Goal: Transaction & Acquisition: Book appointment/travel/reservation

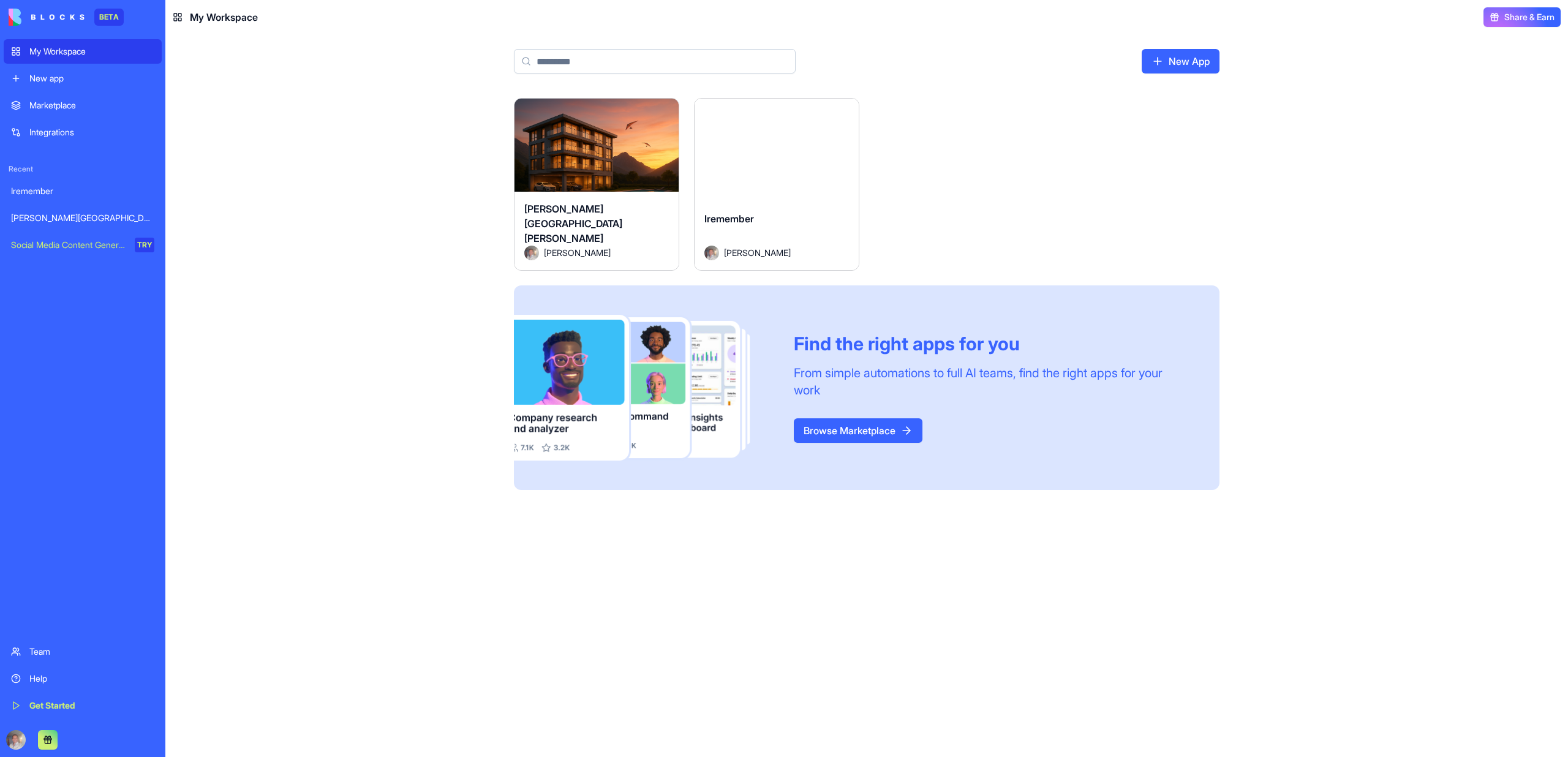
click at [740, 229] on div "Iremember" at bounding box center [777, 228] width 145 height 34
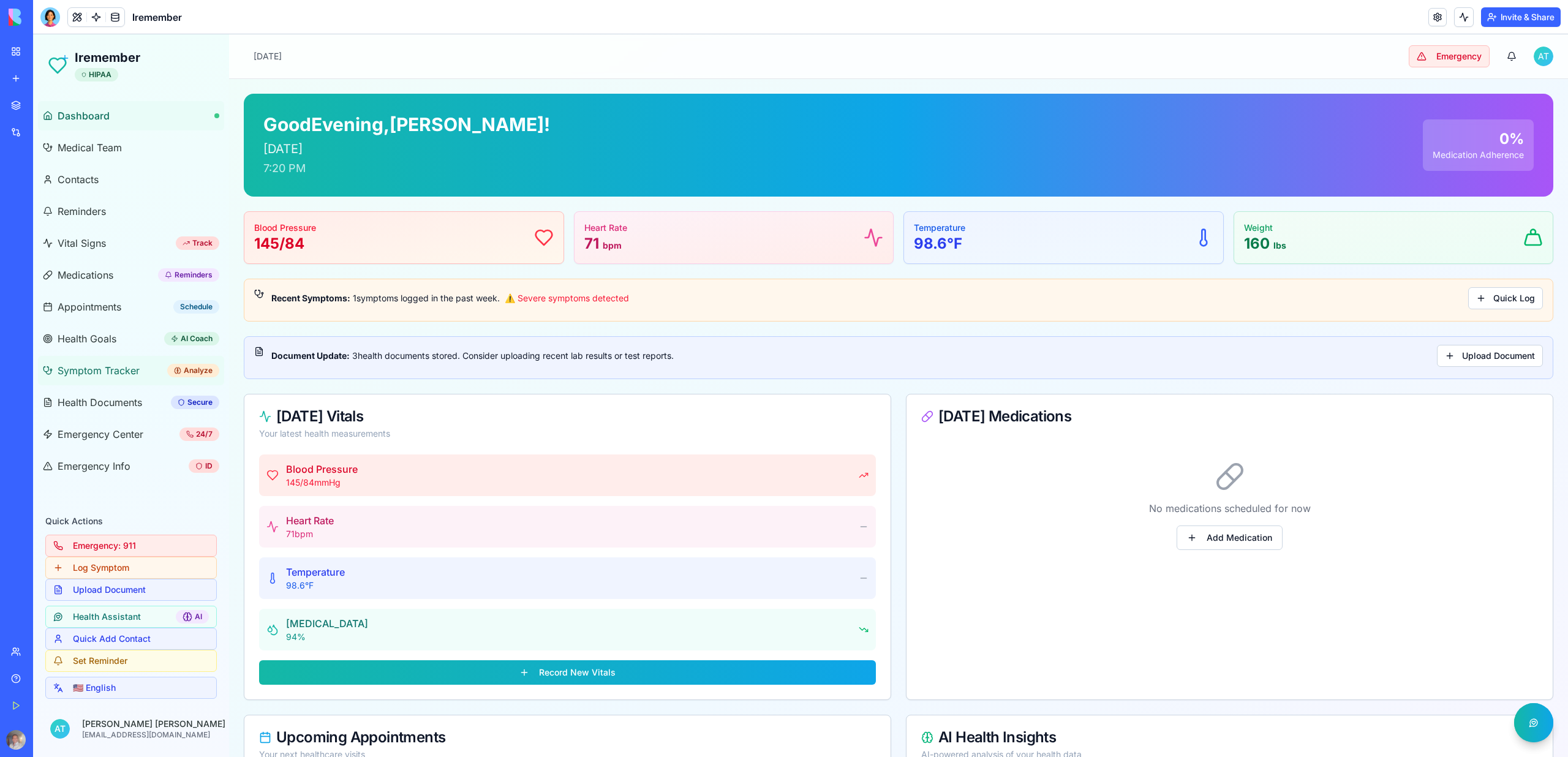
click at [100, 370] on span "Symptom Tracker" at bounding box center [98, 370] width 82 height 15
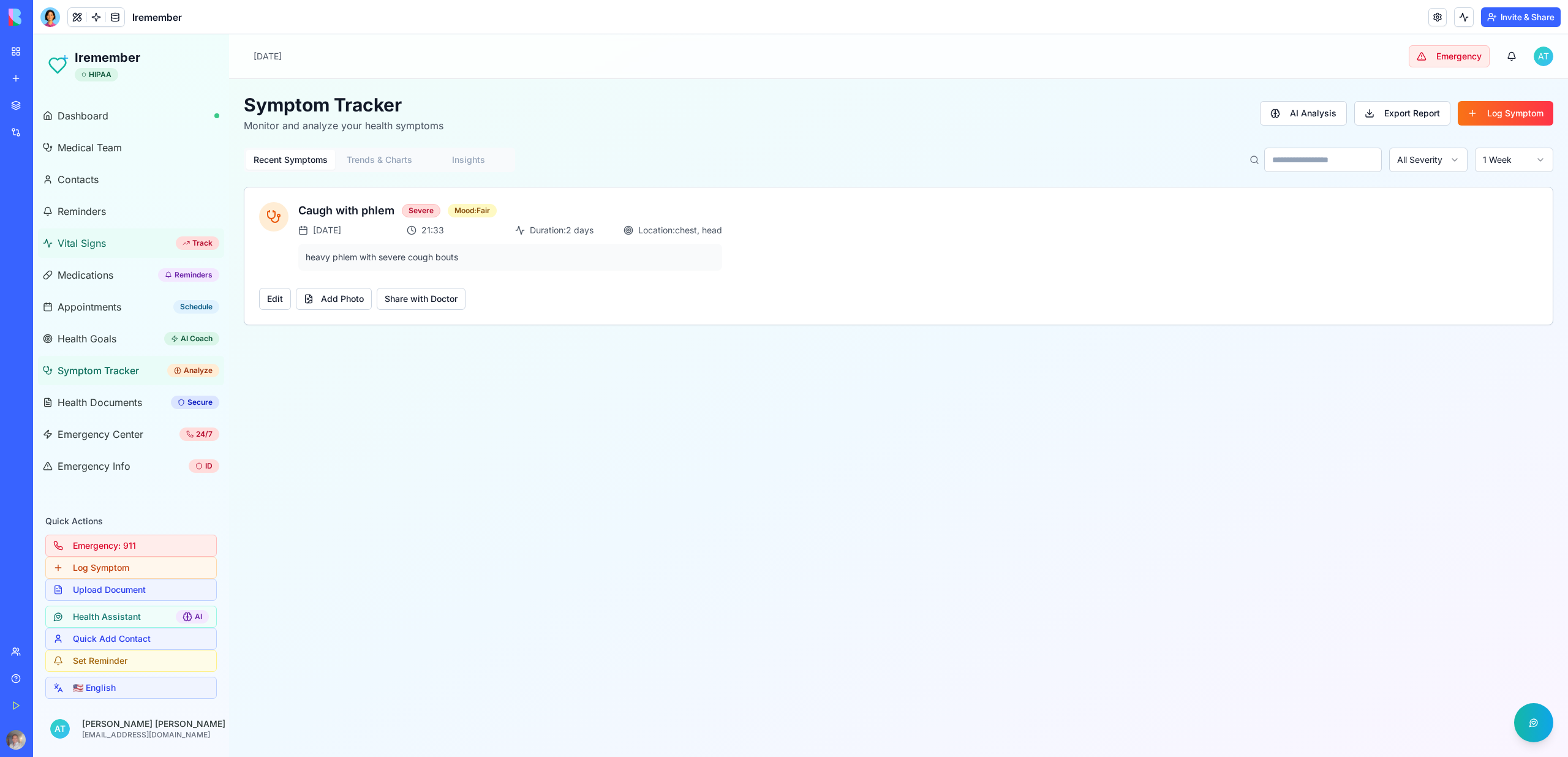
click at [92, 241] on span "Vital Signs" at bounding box center [81, 243] width 48 height 15
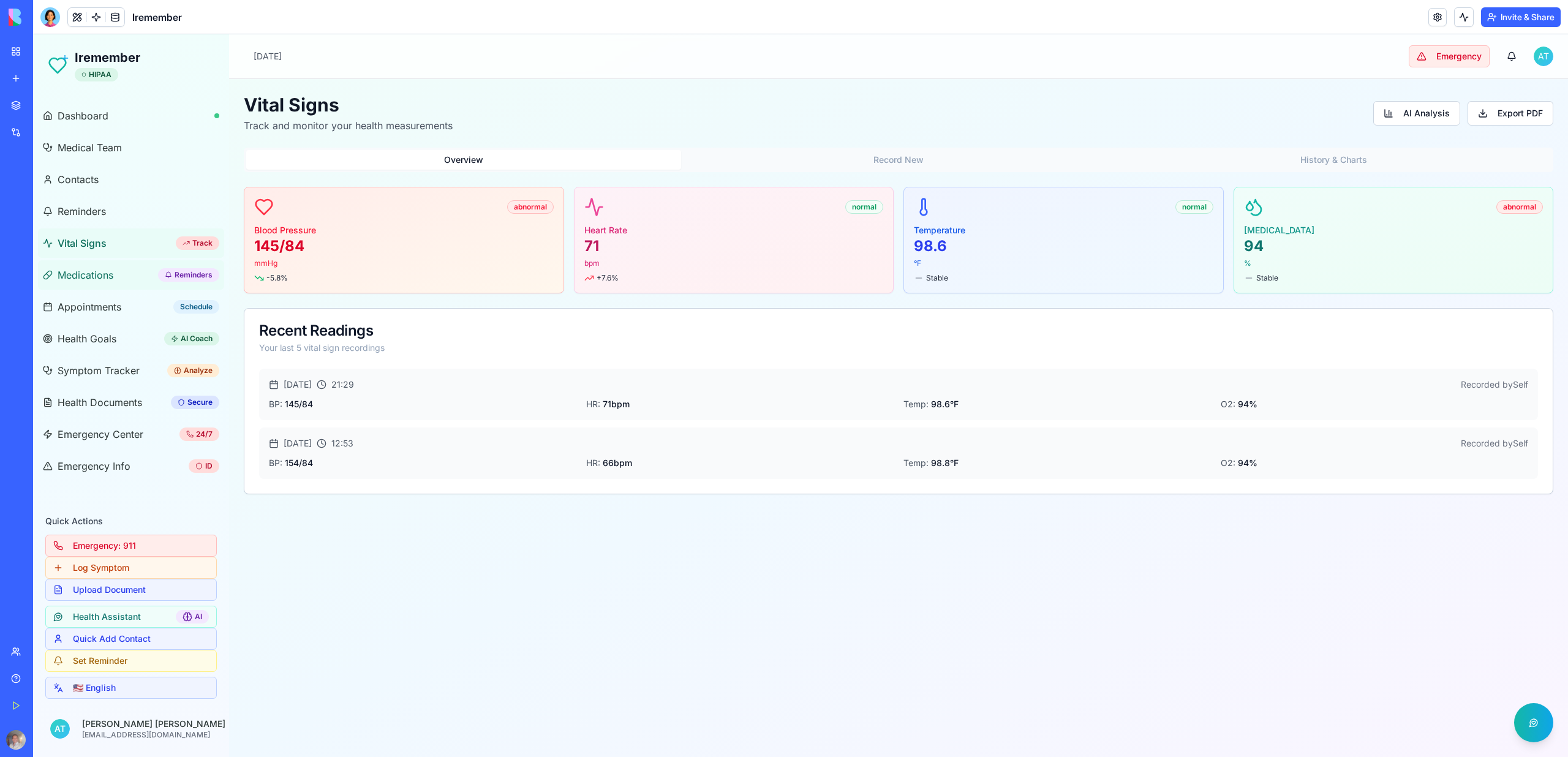
click at [91, 273] on span "Medications" at bounding box center [85, 275] width 56 height 15
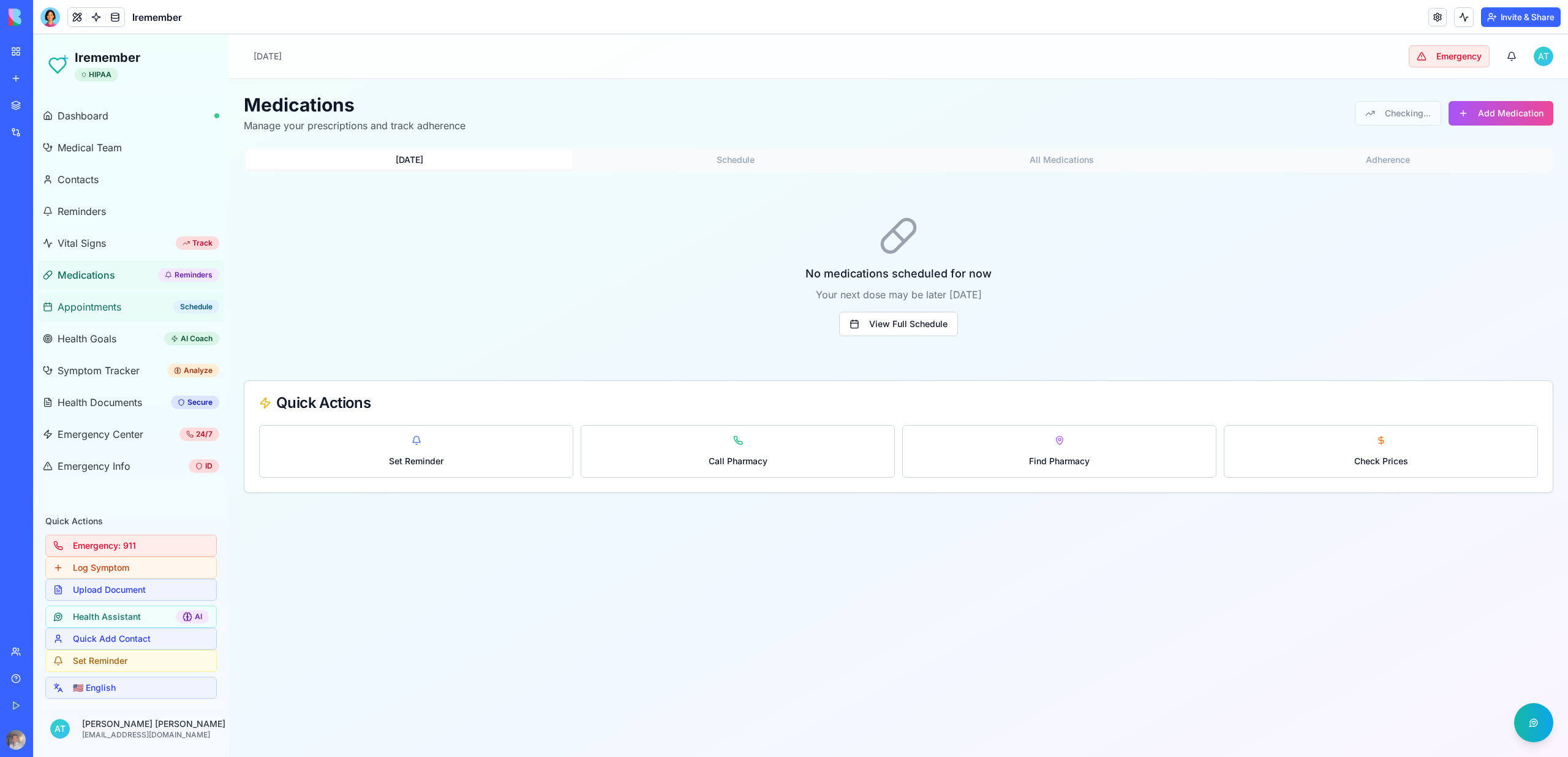
click at [100, 299] on link "Appointments Schedule" at bounding box center [131, 307] width 186 height 30
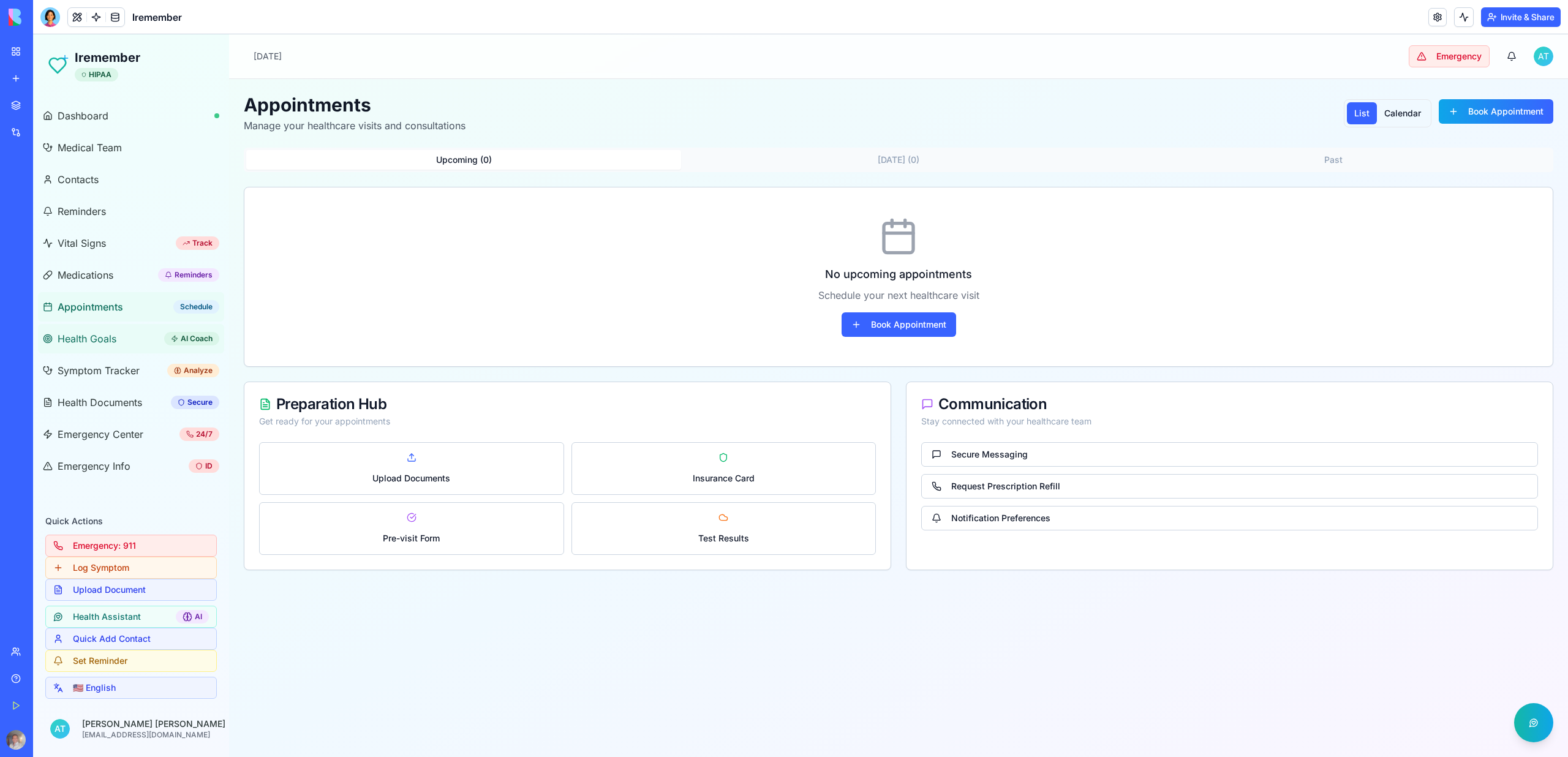
click at [96, 340] on span "Health Goals" at bounding box center [86, 339] width 59 height 15
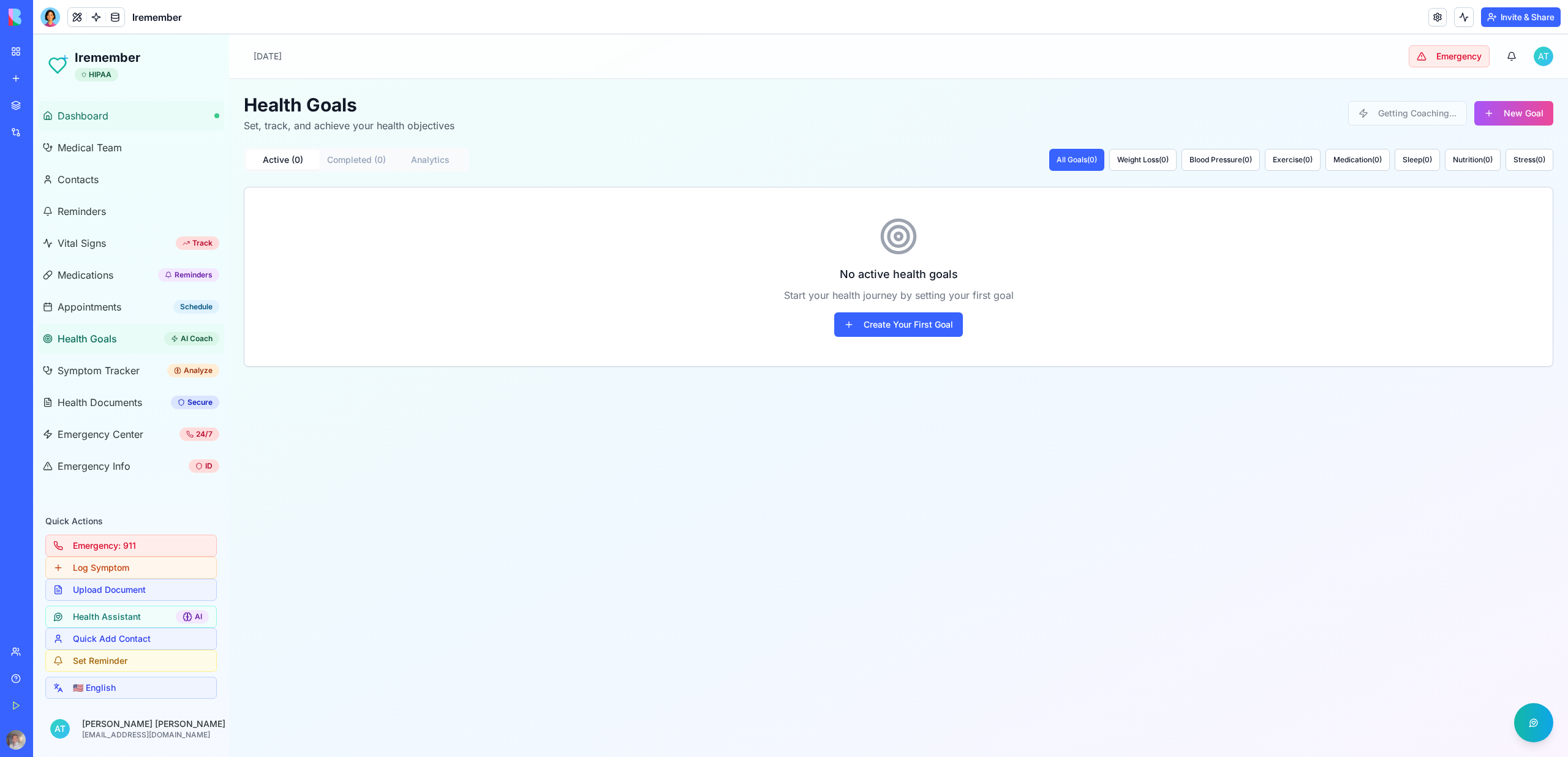
click at [97, 116] on span "Dashboard" at bounding box center [82, 116] width 51 height 15
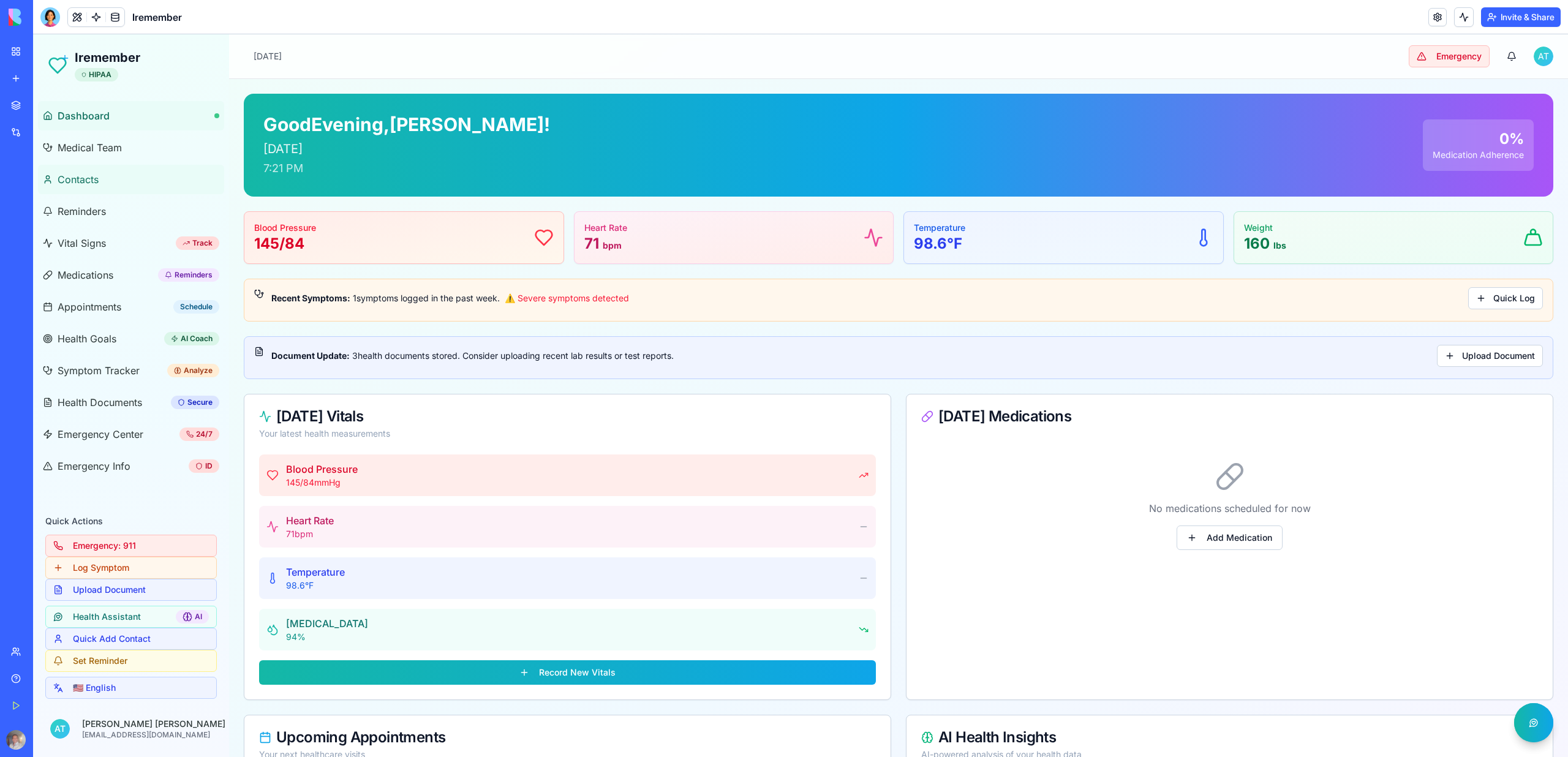
click at [98, 176] on link "Contacts" at bounding box center [131, 180] width 186 height 30
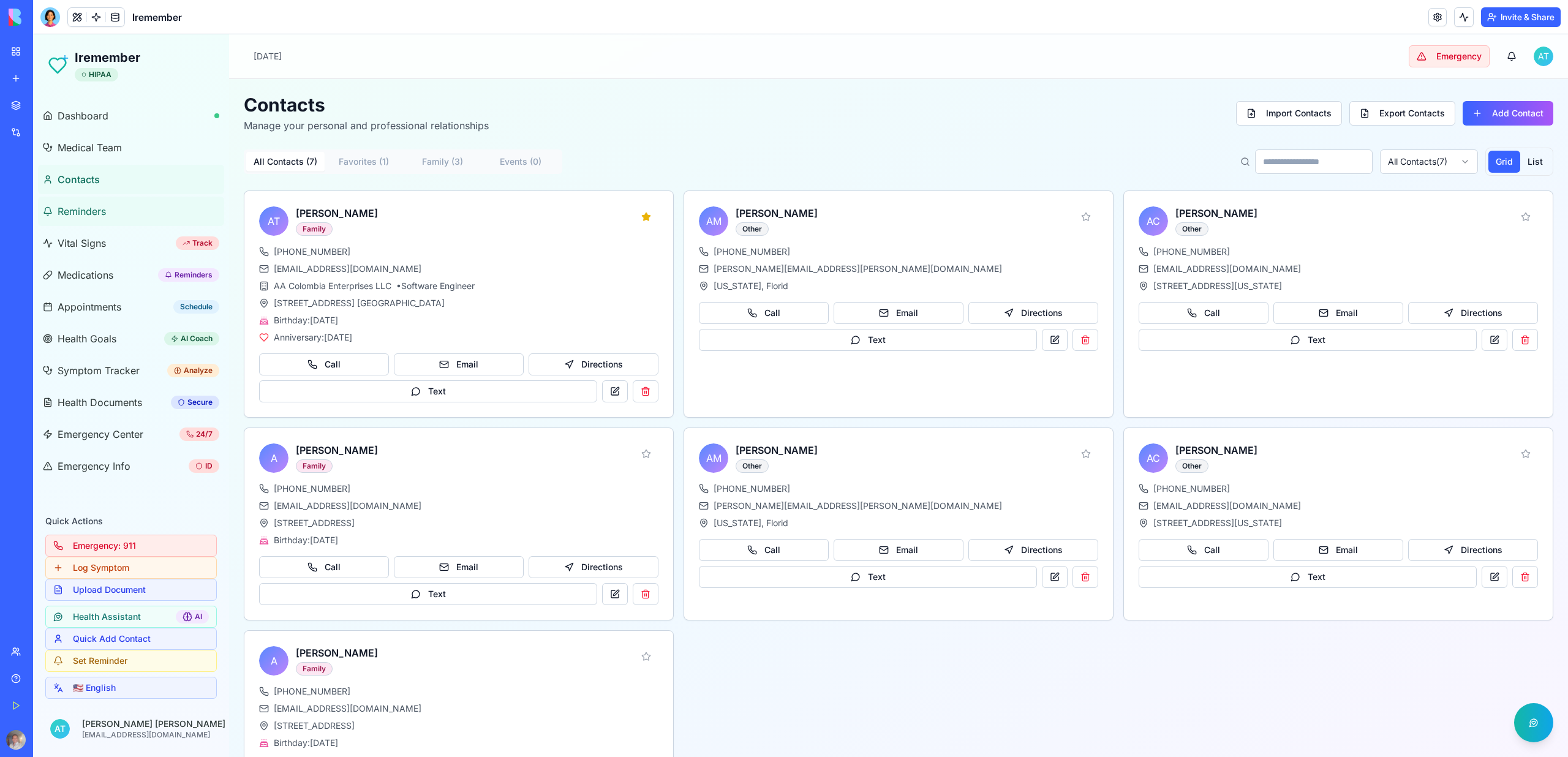
click at [80, 205] on span "Reminders" at bounding box center [81, 211] width 48 height 15
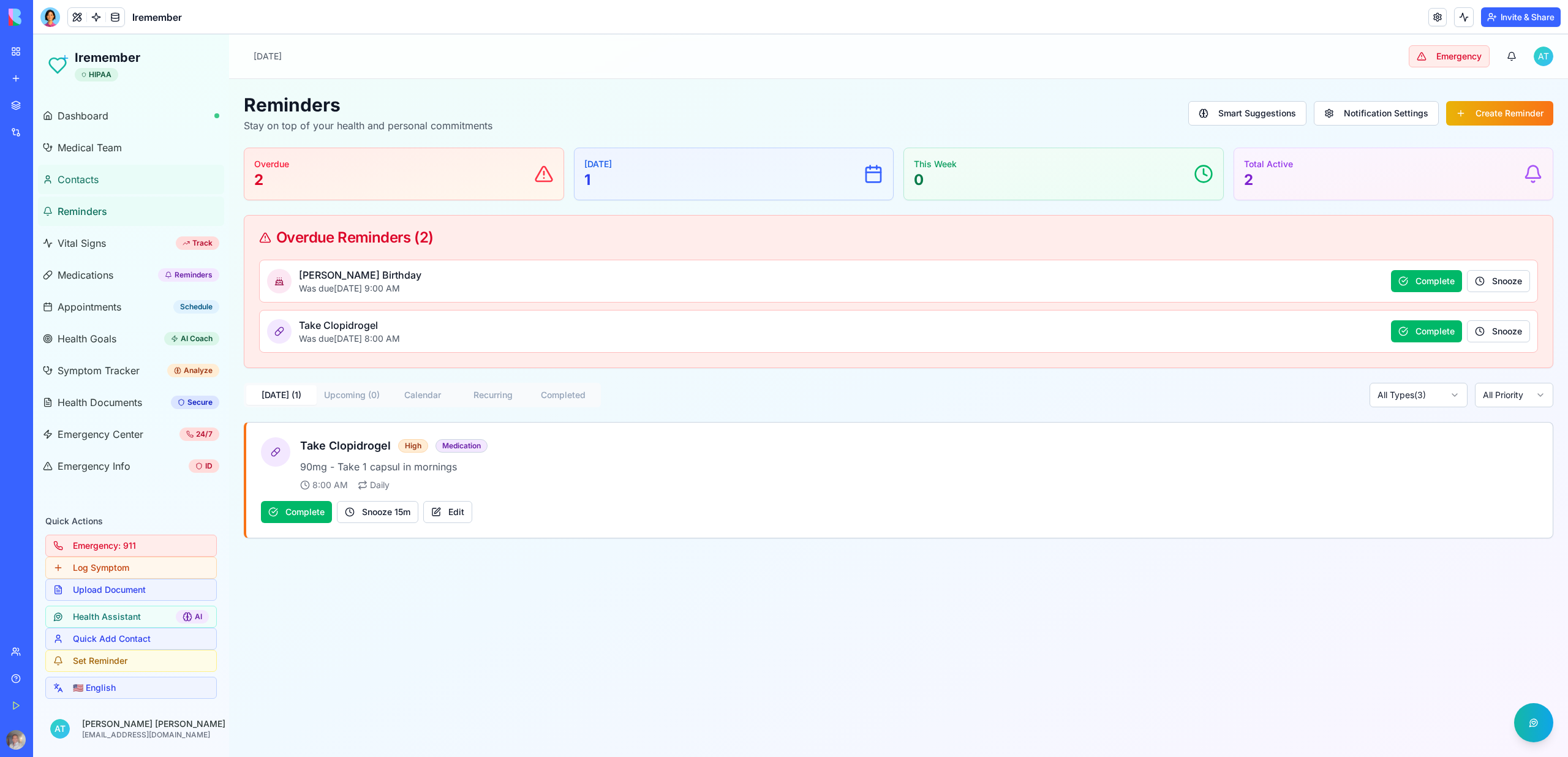
click at [75, 181] on span "Contacts" at bounding box center [77, 180] width 41 height 15
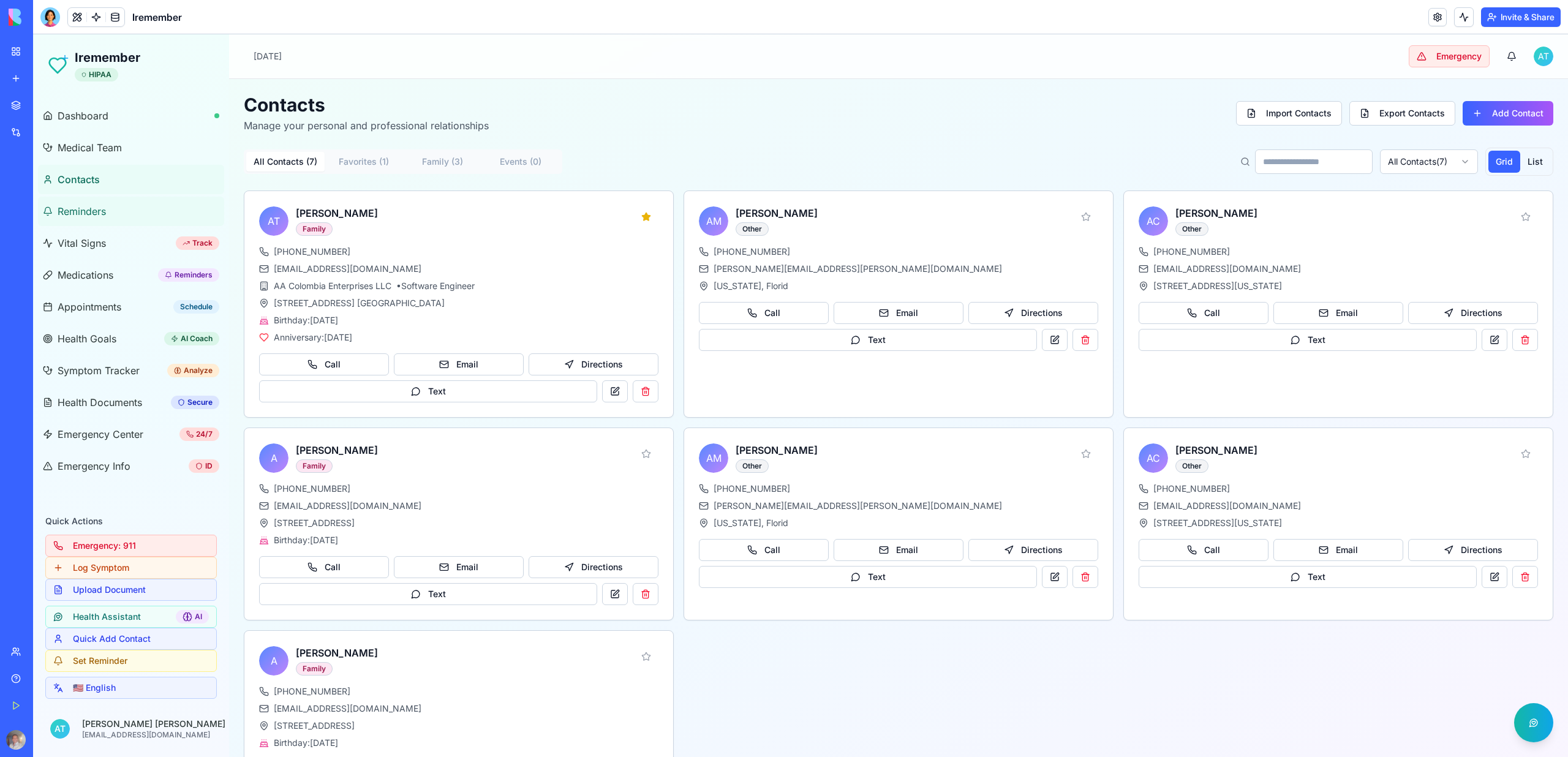
click at [81, 207] on span "Reminders" at bounding box center [81, 211] width 48 height 15
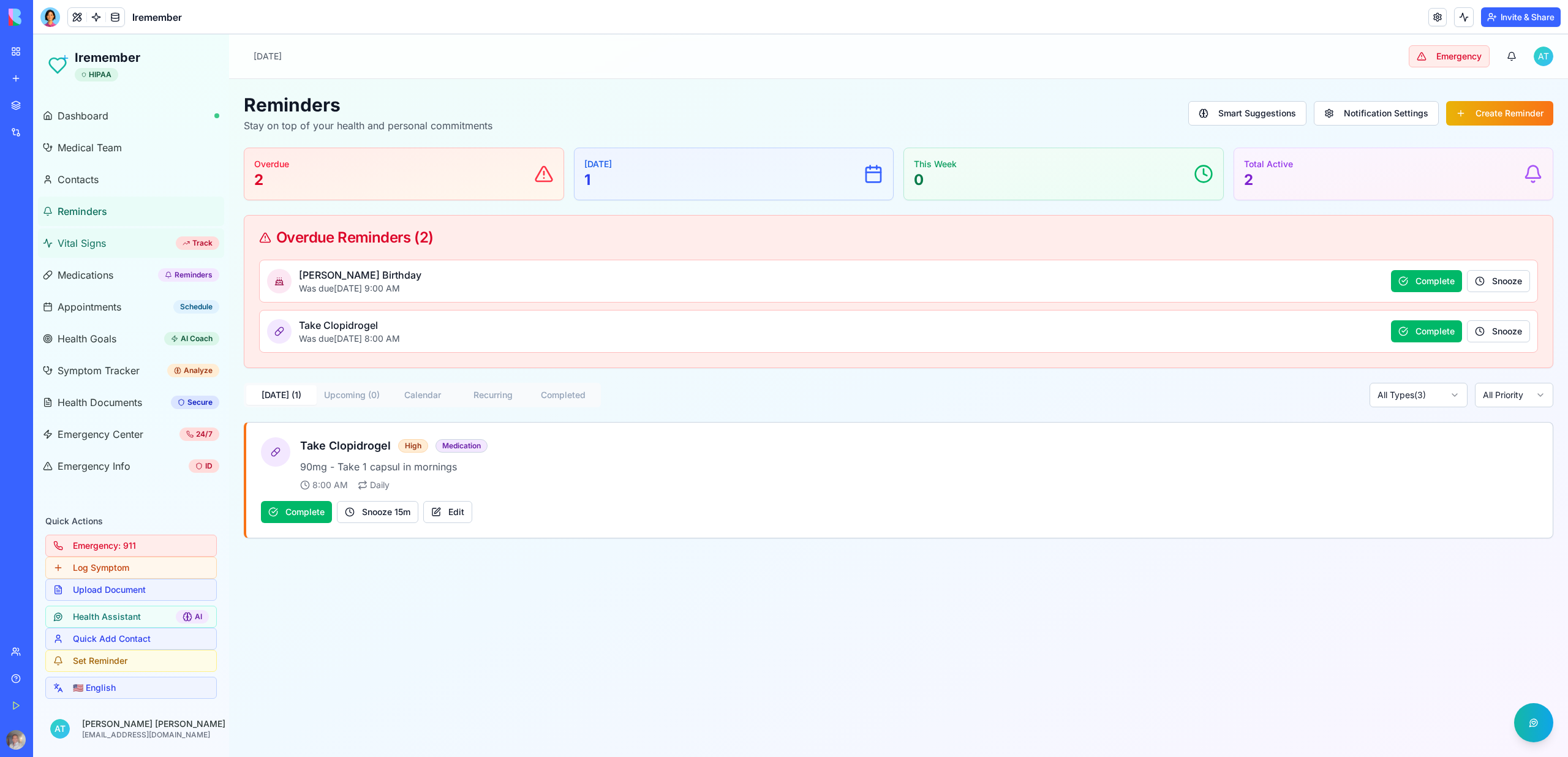
click at [83, 240] on span "Vital Signs" at bounding box center [81, 243] width 48 height 15
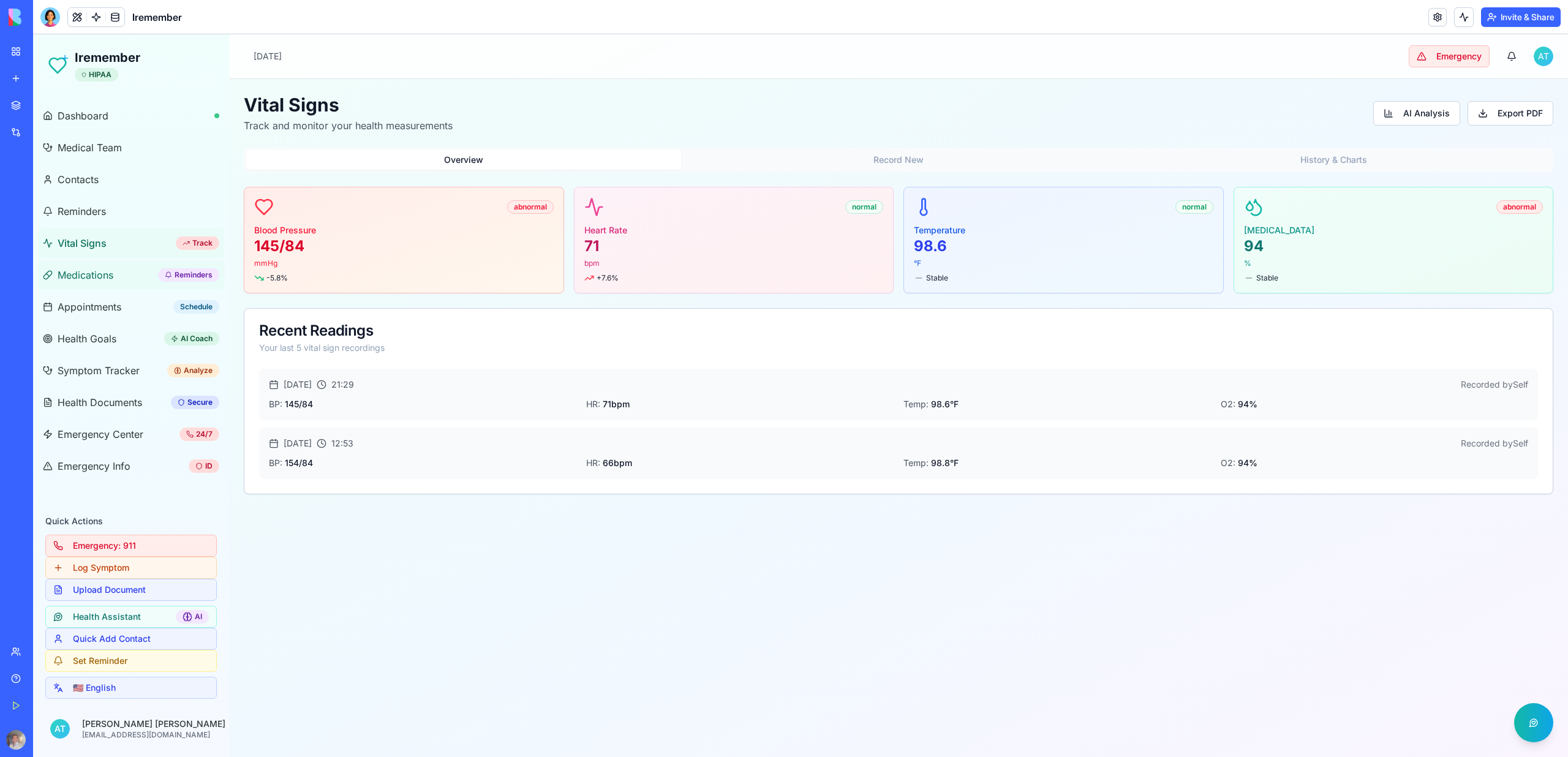
click at [81, 275] on span "Medications" at bounding box center [85, 275] width 56 height 15
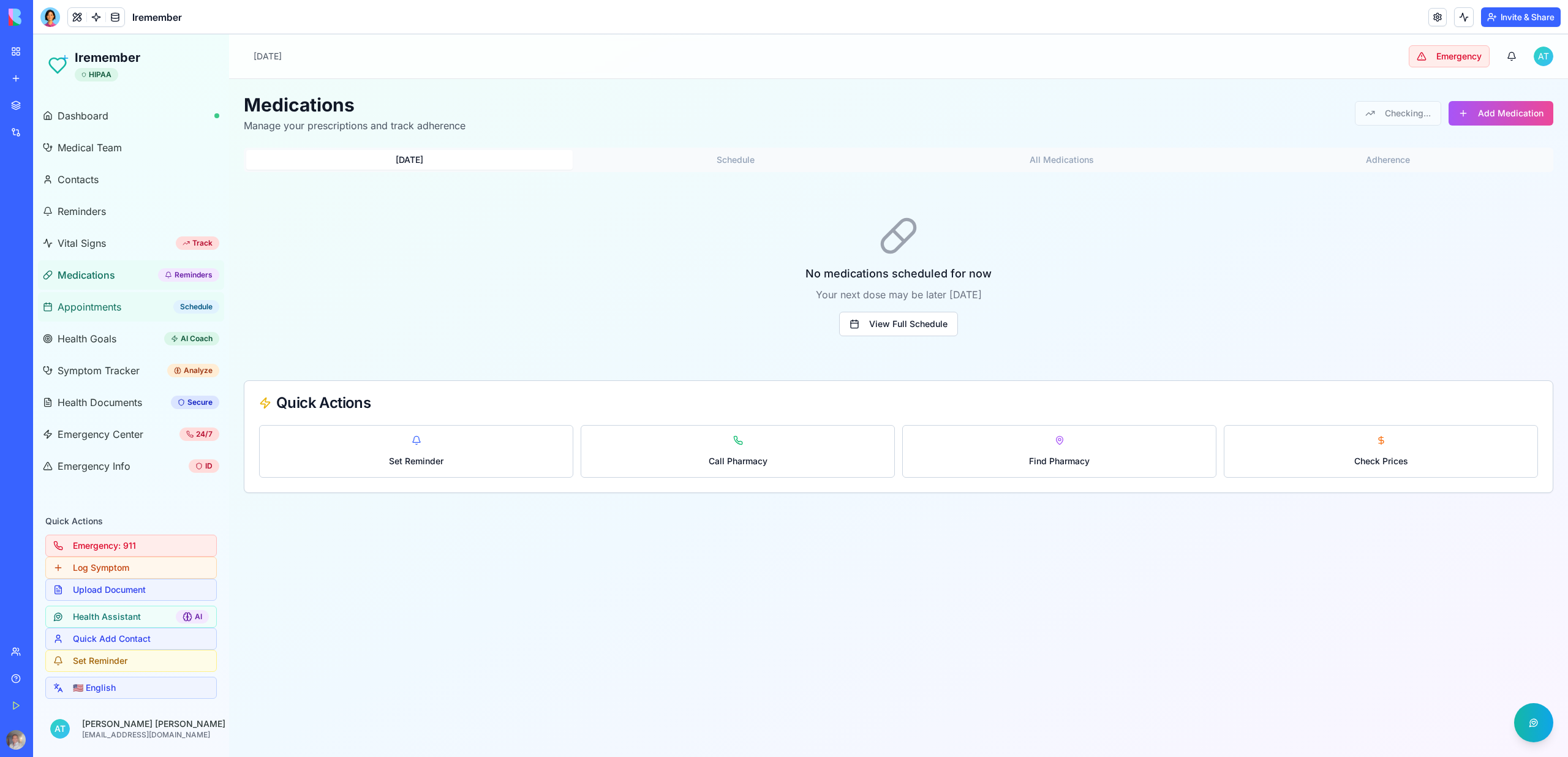
click at [84, 315] on link "Appointments Schedule" at bounding box center [131, 307] width 186 height 30
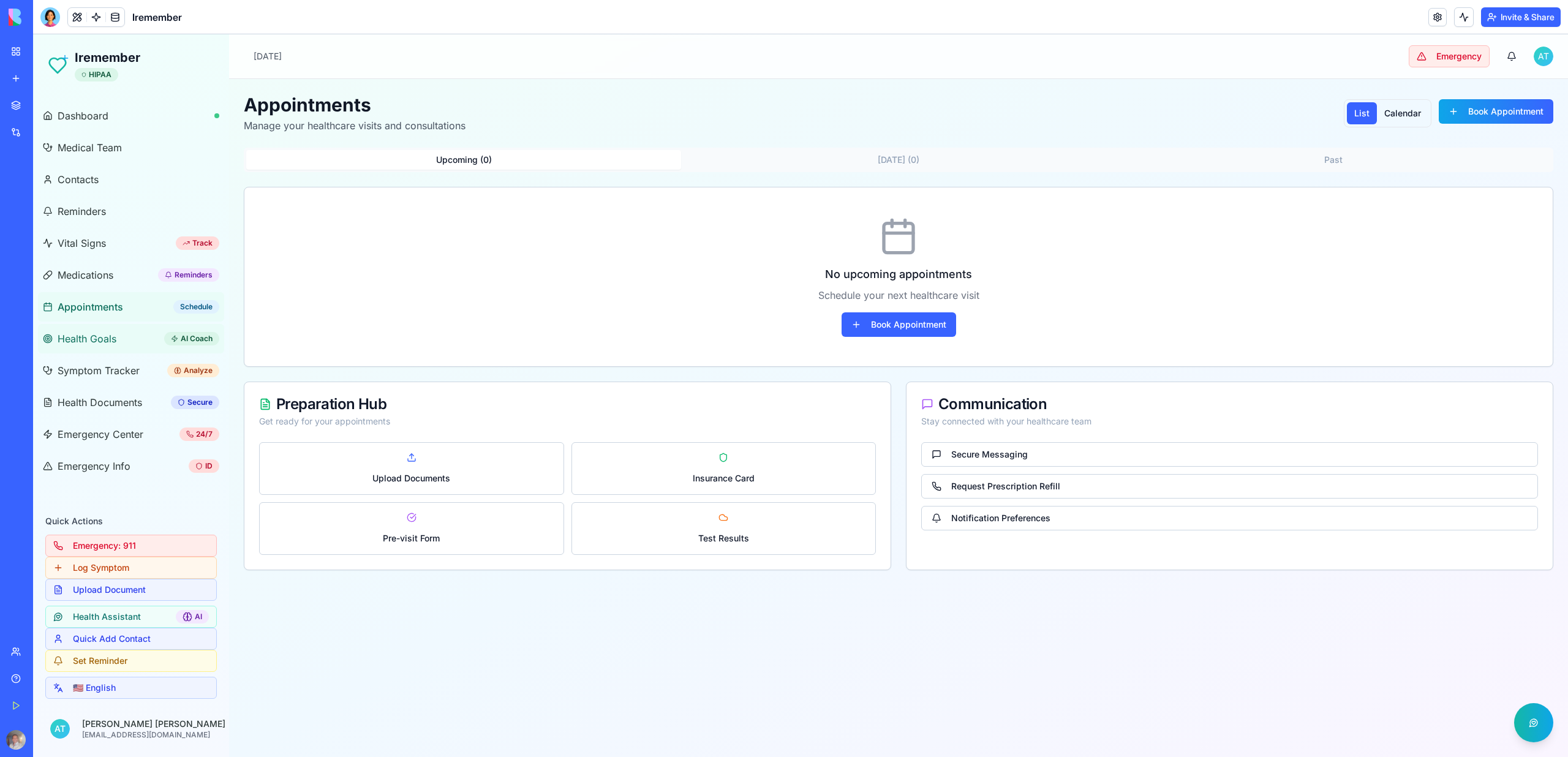
click at [84, 333] on span "Health Goals" at bounding box center [86, 339] width 59 height 15
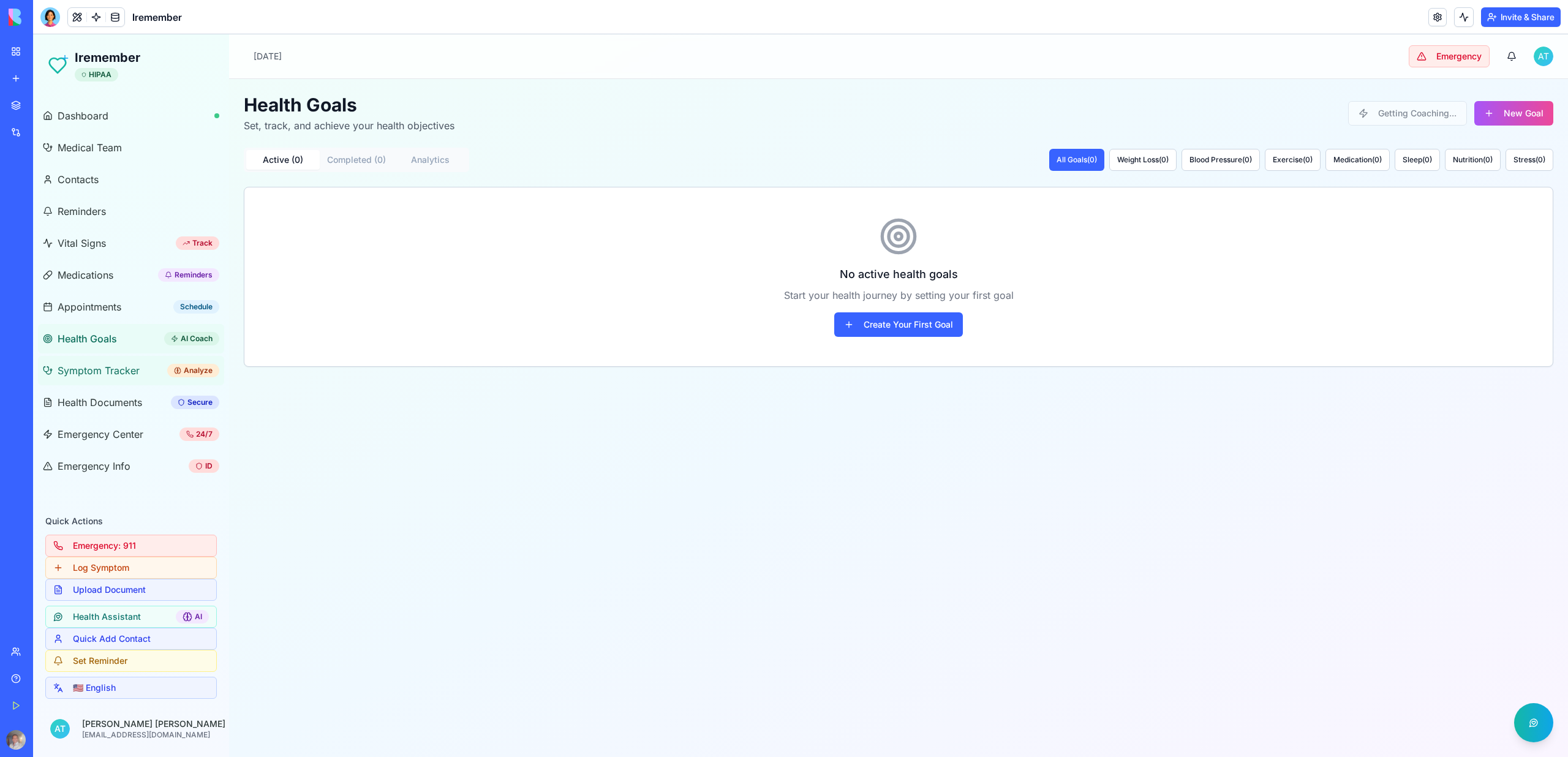
click at [86, 372] on span "Symptom Tracker" at bounding box center [98, 370] width 82 height 15
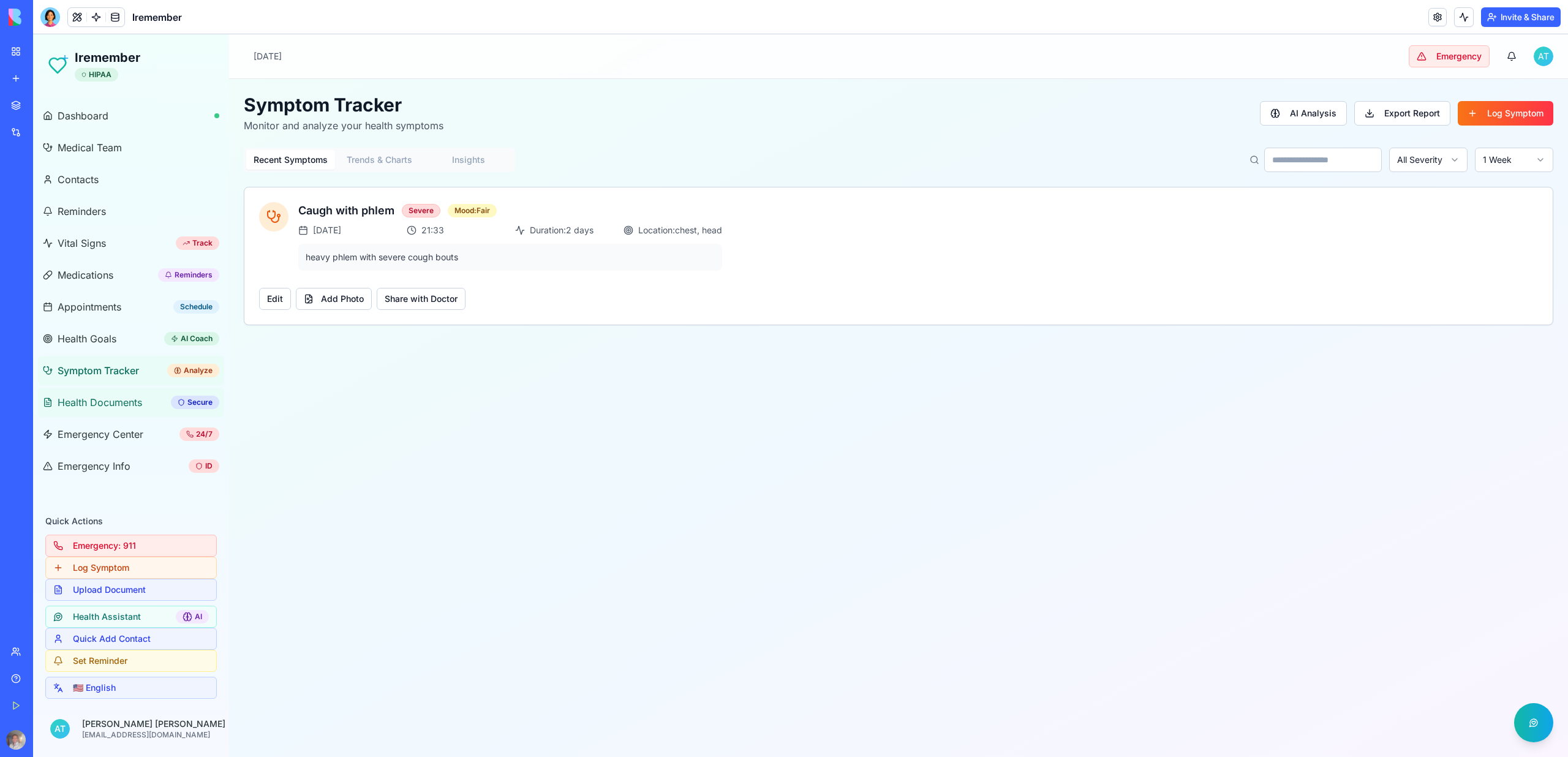
click at [86, 407] on span "Health Documents" at bounding box center [99, 403] width 84 height 15
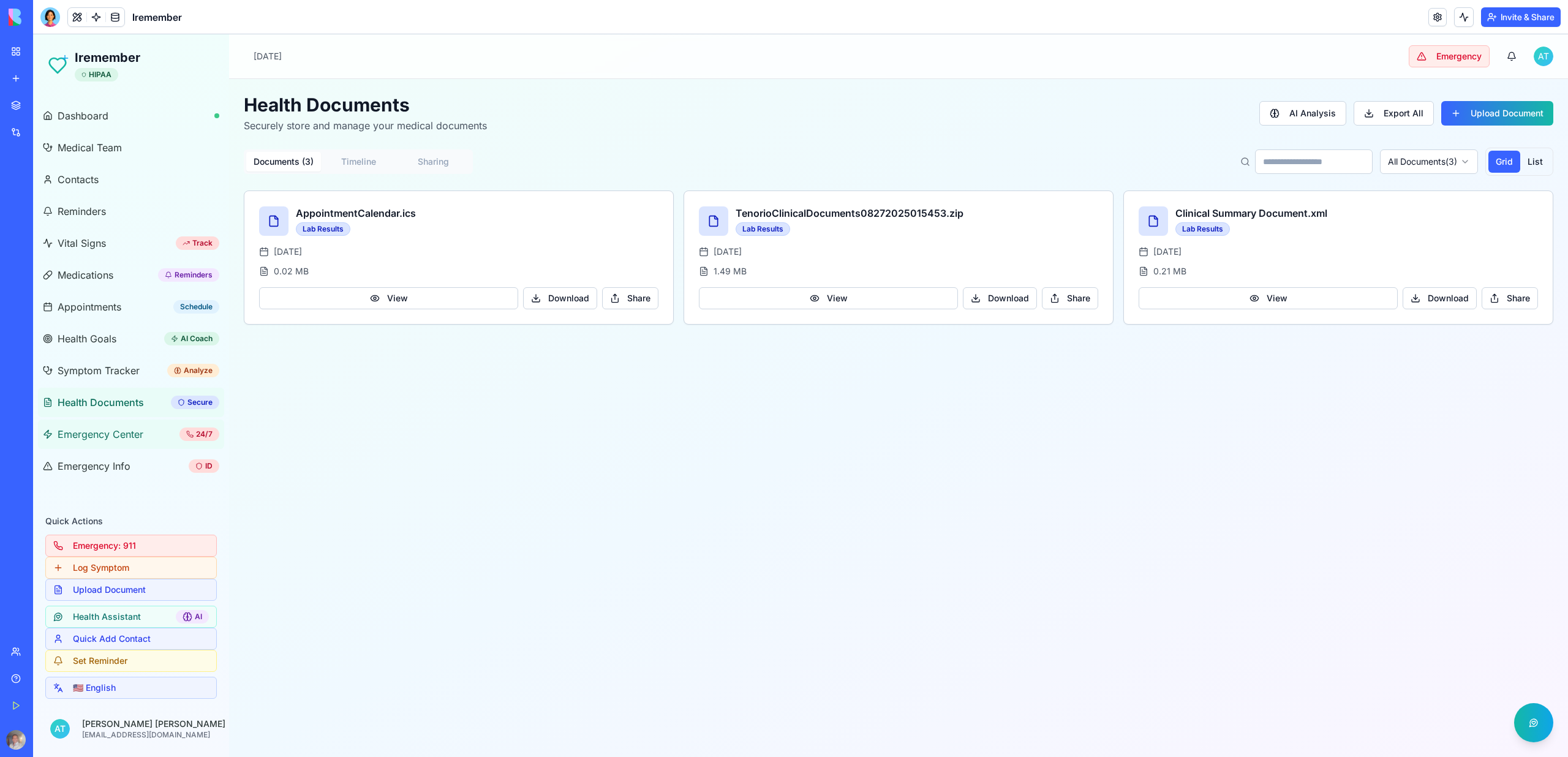
click at [85, 439] on span "Emergency Center" at bounding box center [100, 434] width 86 height 15
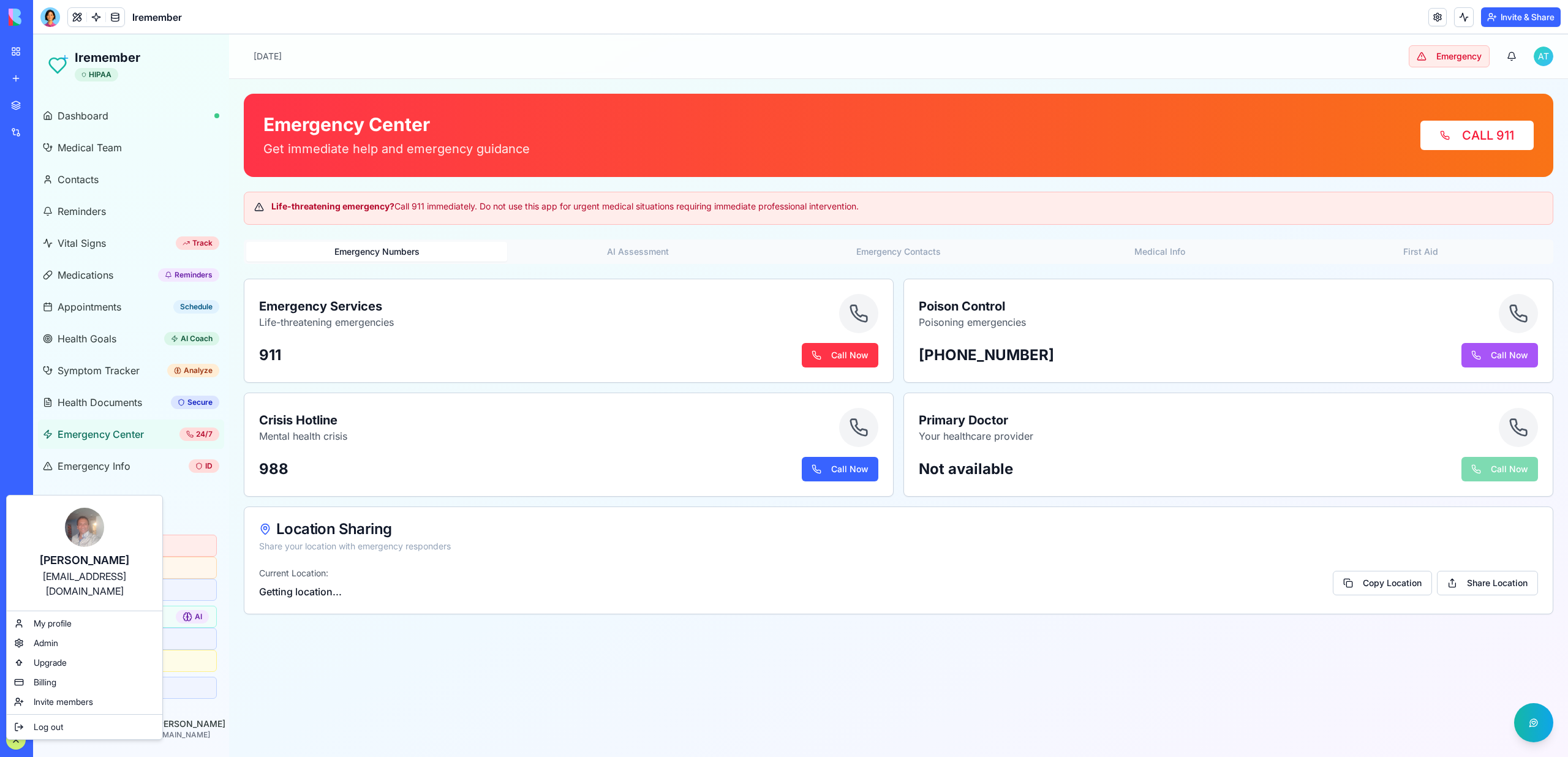
click at [11, 53] on html "BETA My Workspace New app Marketplace Integrations Recent Iremember [PERSON_NAM…" at bounding box center [784, 378] width 1568 height 757
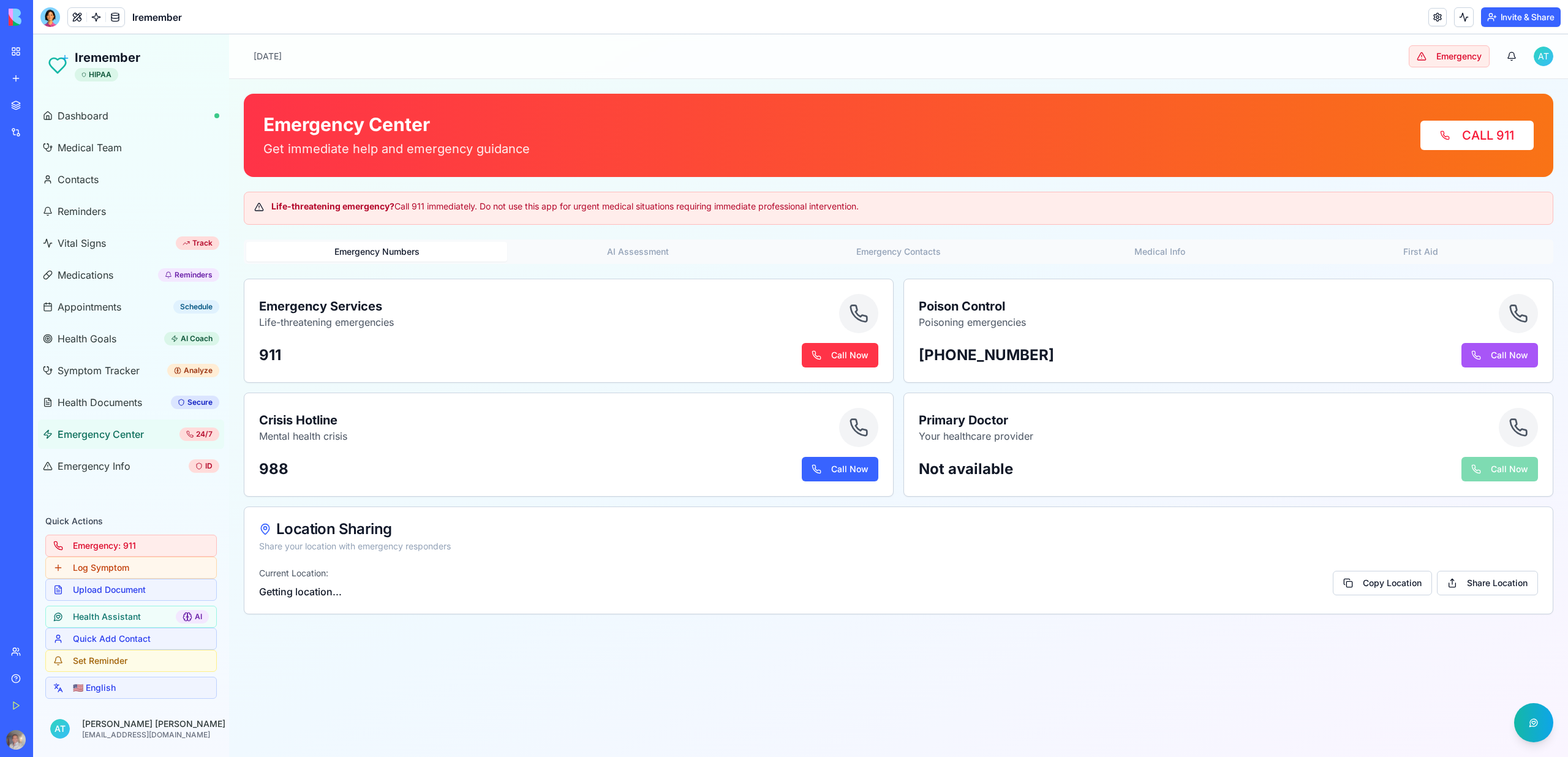
click at [15, 53] on link "My Workspace" at bounding box center [28, 51] width 49 height 24
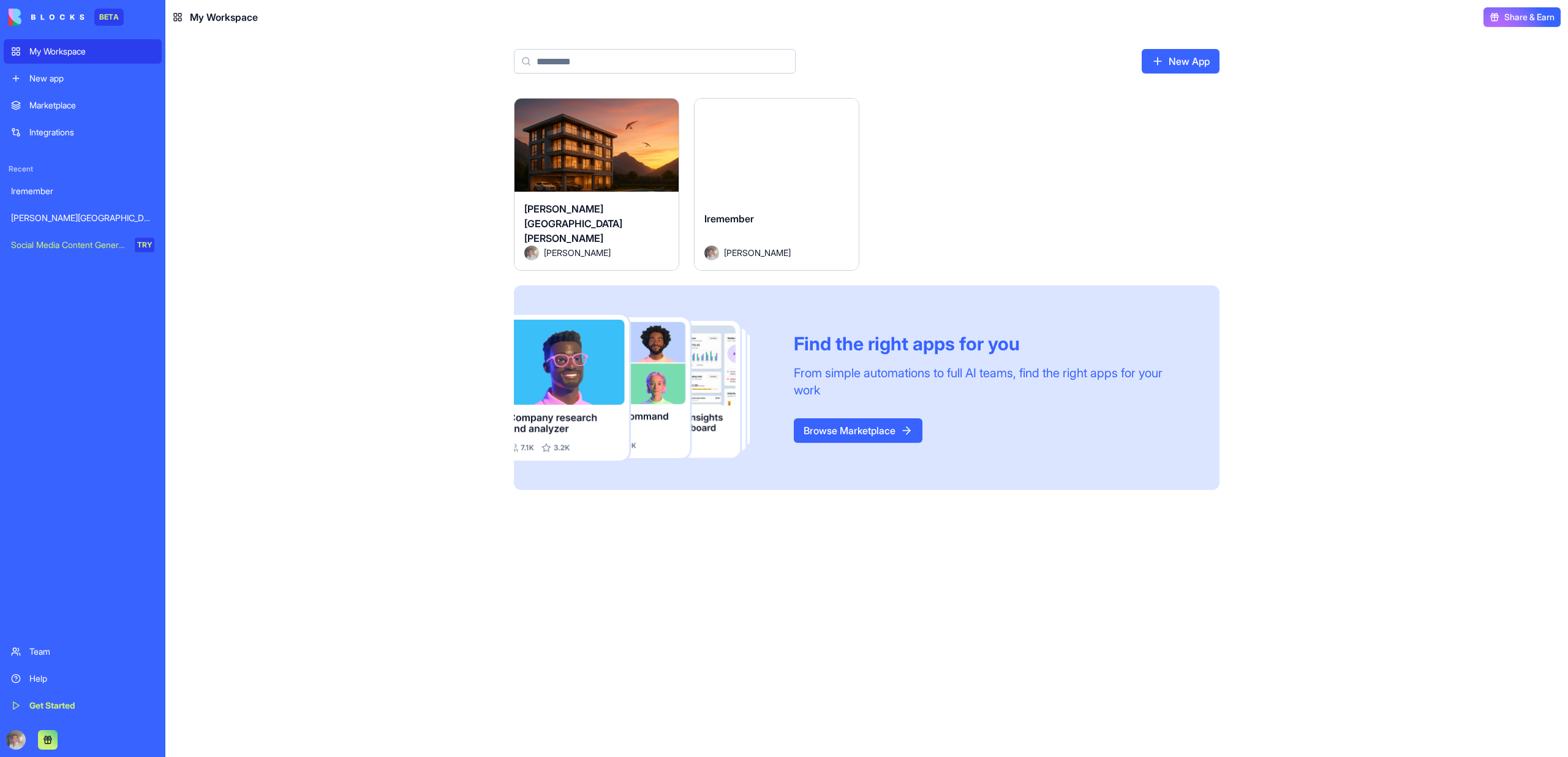
click at [577, 158] on button "Launch" at bounding box center [597, 150] width 92 height 24
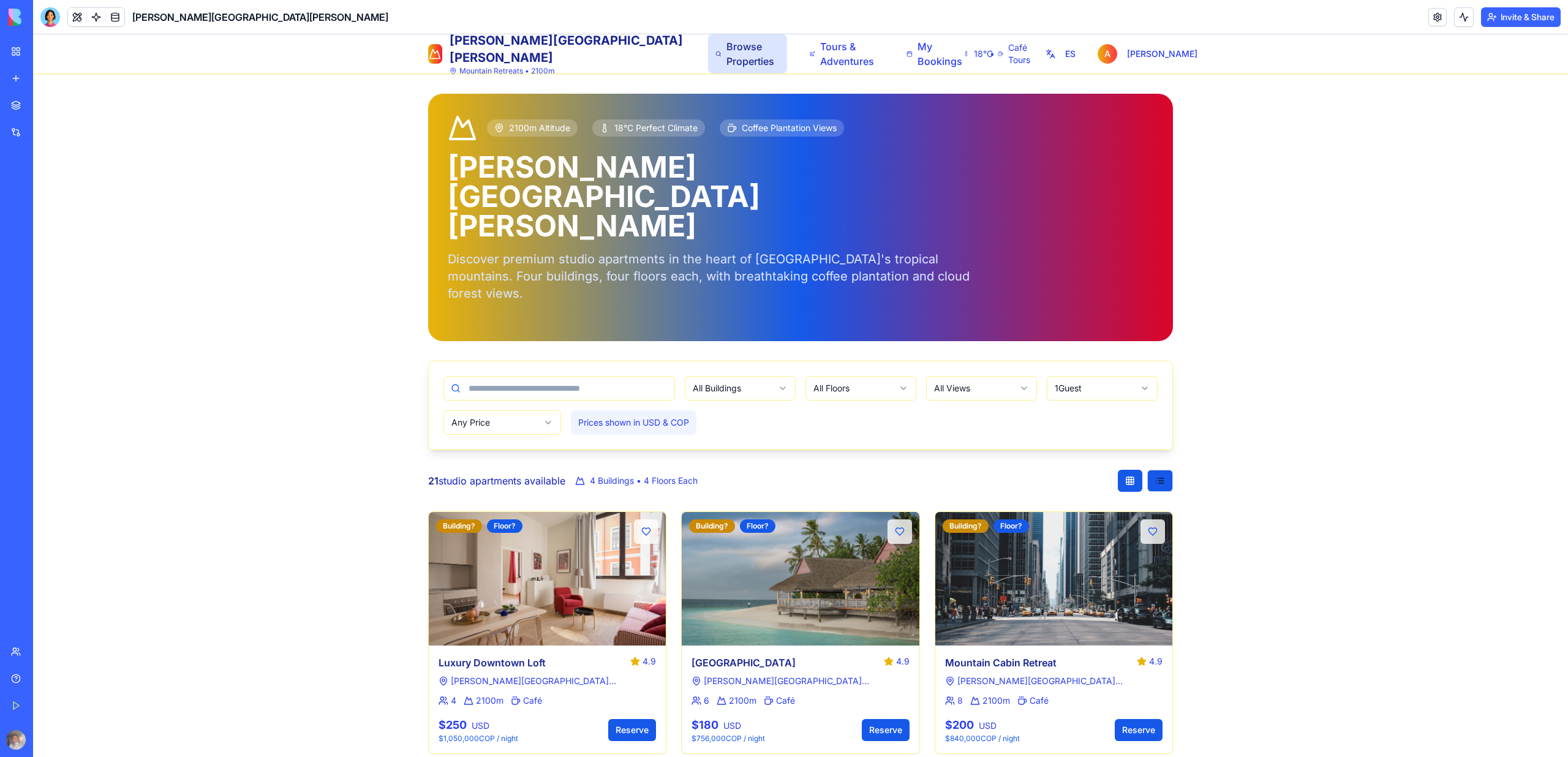
click at [727, 50] on span "Browse Properties" at bounding box center [753, 54] width 53 height 30
click at [820, 57] on span "Tours & Adventures" at bounding box center [849, 54] width 57 height 30
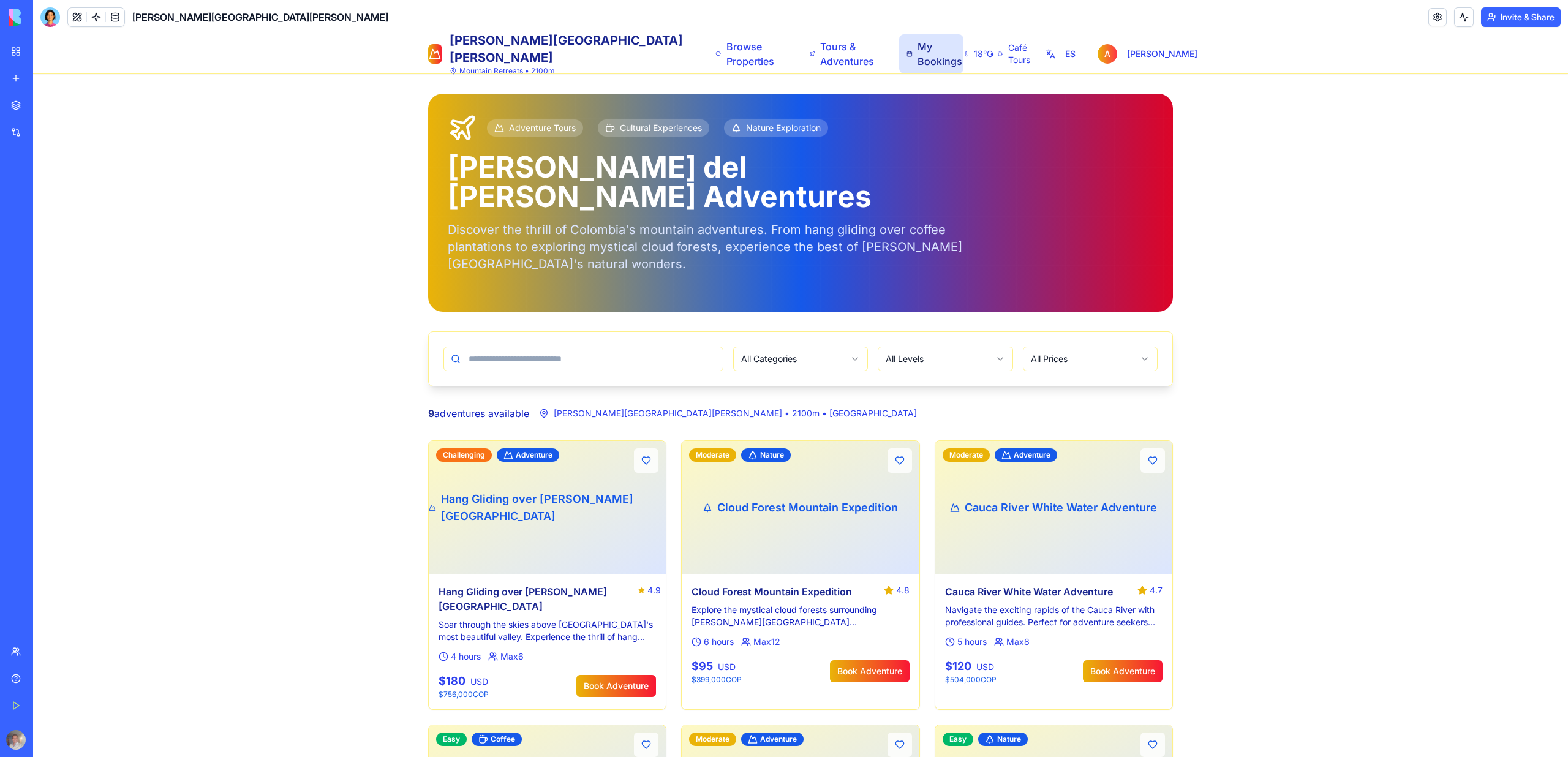
click at [917, 60] on span "My Bookings" at bounding box center [936, 54] width 38 height 30
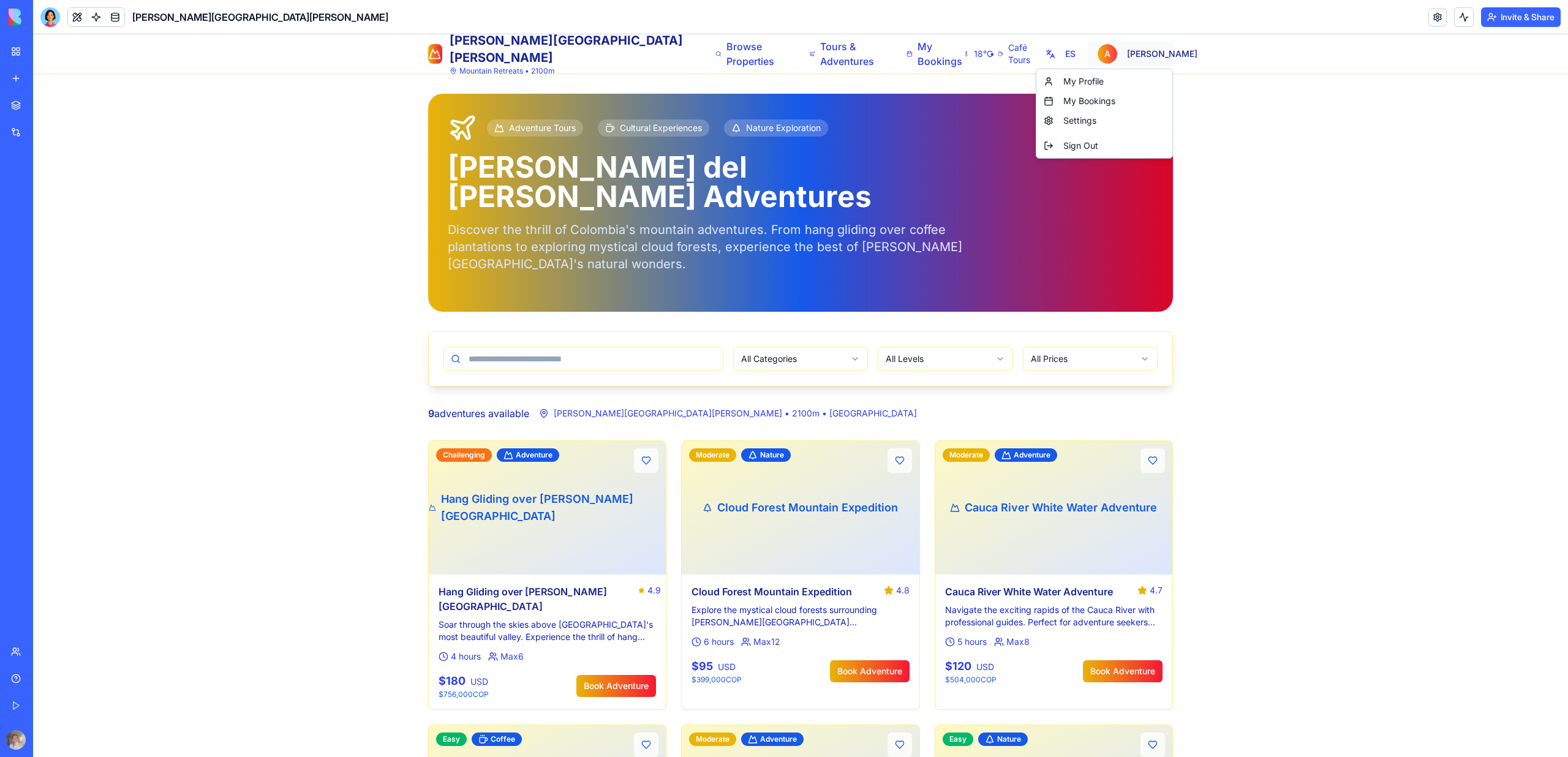
click at [1141, 58] on html "[PERSON_NAME] del [PERSON_NAME][GEOGRAPHIC_DATA] Retreats • 2100m Browse Proper…" at bounding box center [800, 659] width 1535 height 1249
click at [1099, 99] on div "My Bookings" at bounding box center [1104, 100] width 131 height 20
click at [827, 448] on div "Cloud Forest Mountain Expedition" at bounding box center [800, 508] width 237 height 133
click at [525, 618] on p "Soar through the skies above [GEOGRAPHIC_DATA]'s most beautiful valley. Experie…" at bounding box center [547, 630] width 218 height 24
click at [618, 675] on button "Book Adventure" at bounding box center [616, 686] width 79 height 22
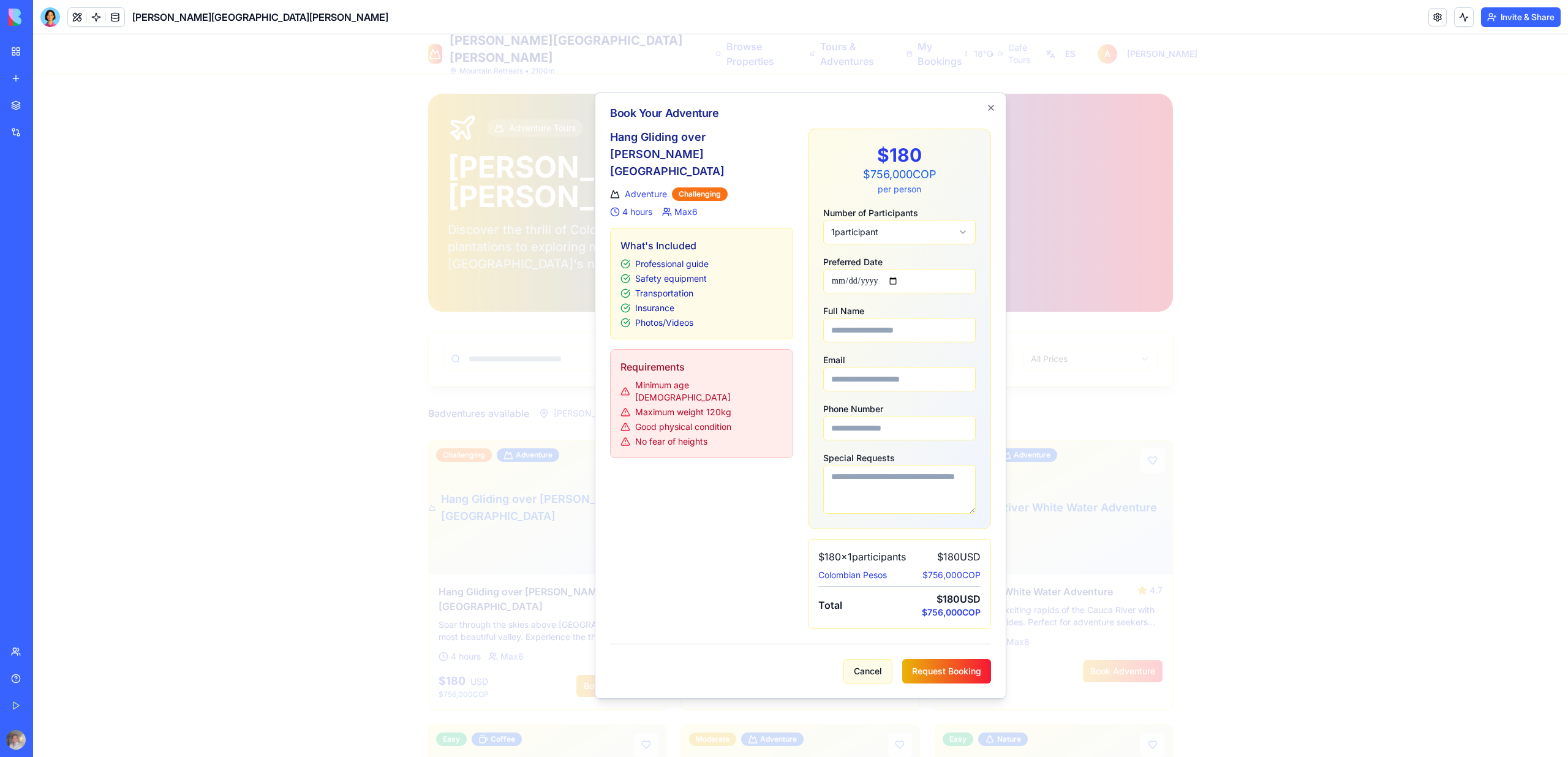
click at [864, 674] on button "Cancel" at bounding box center [868, 671] width 49 height 24
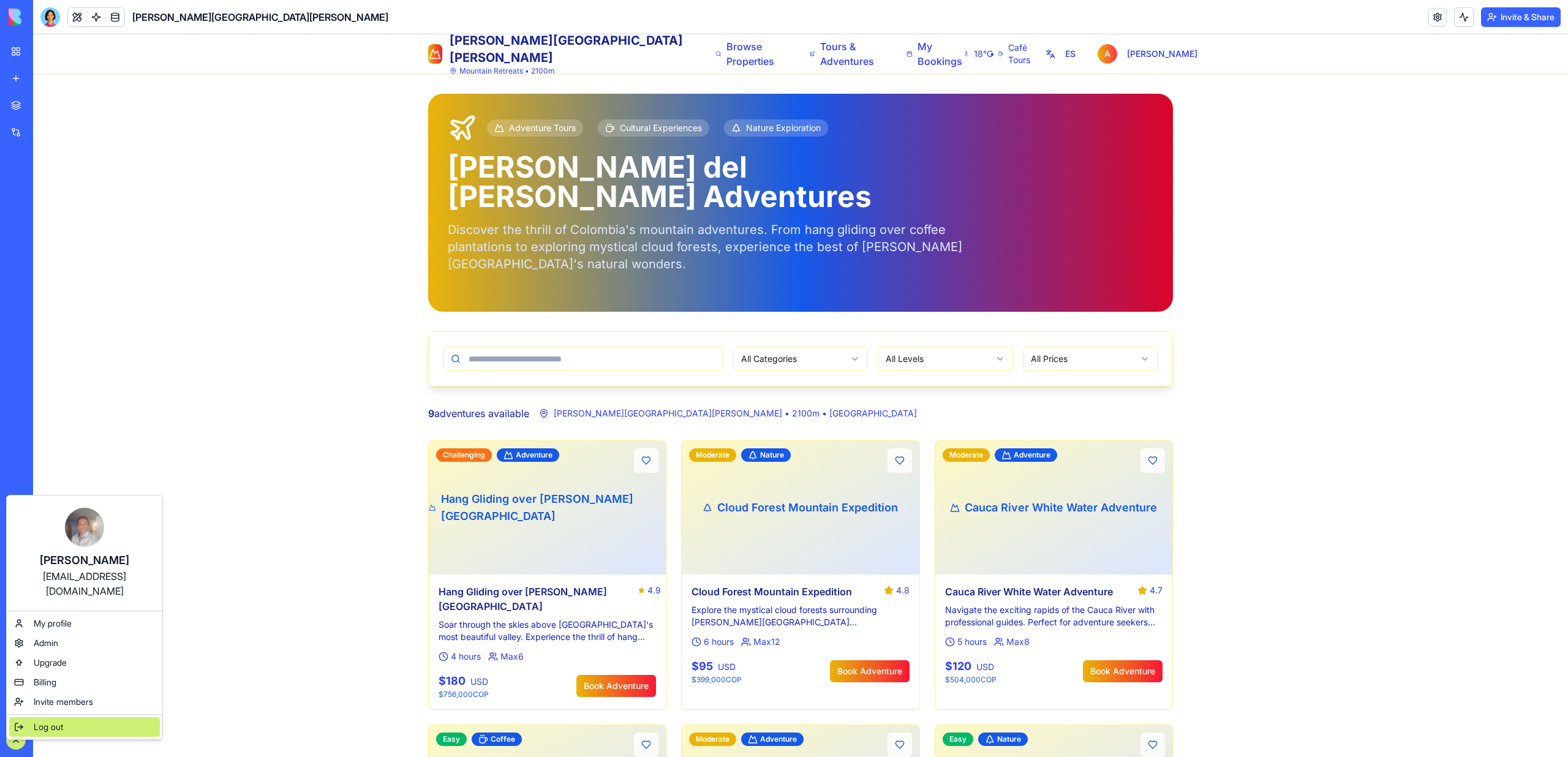
click at [43, 721] on span "Log out" at bounding box center [48, 727] width 30 height 12
